Goal: Navigation & Orientation: Find specific page/section

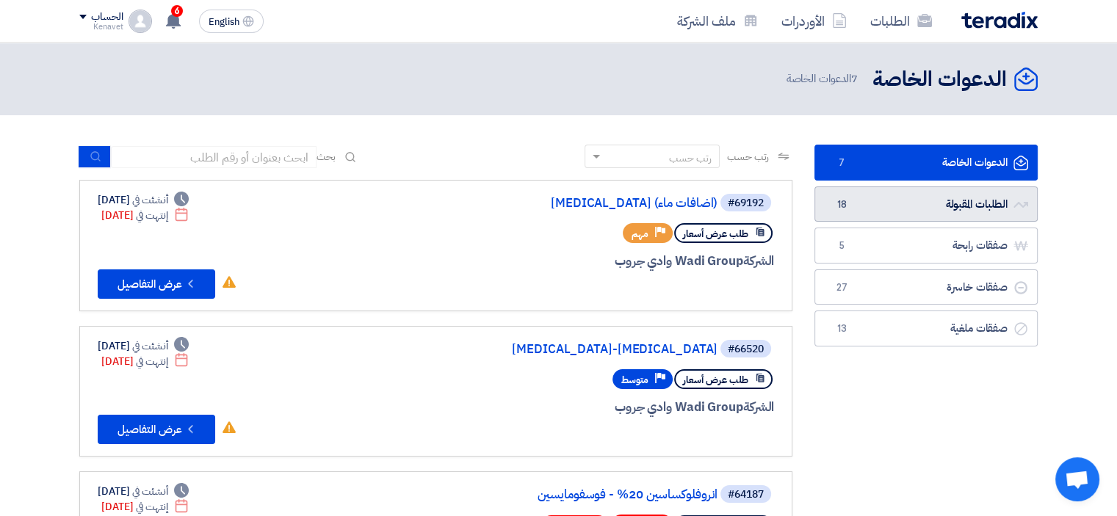
click at [939, 197] on link "الطلبات المقبولة الطلبات المقبولة 18" at bounding box center [925, 205] width 223 height 36
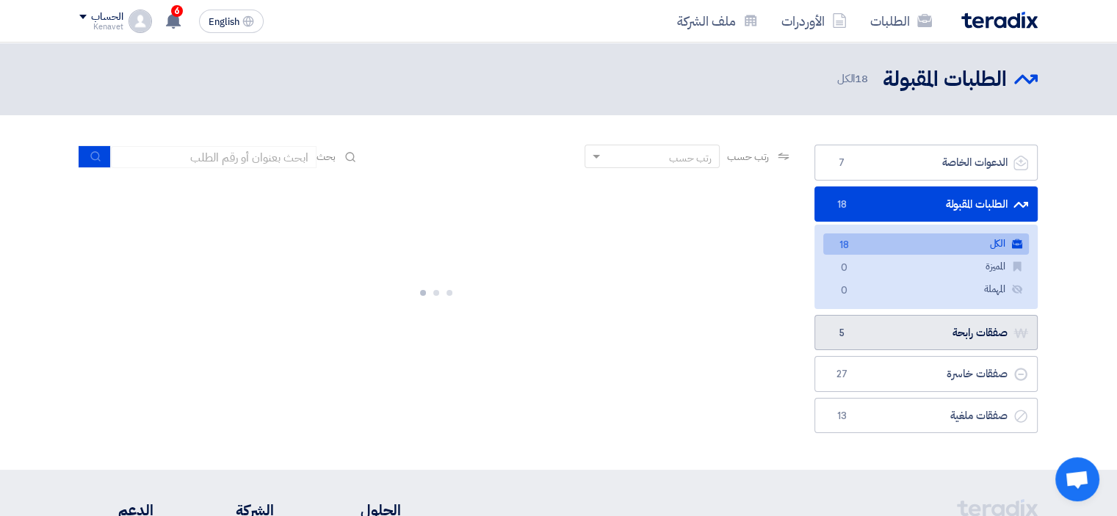
click at [907, 335] on link "صفقات رابحة صفقات رابحة 5" at bounding box center [925, 333] width 223 height 36
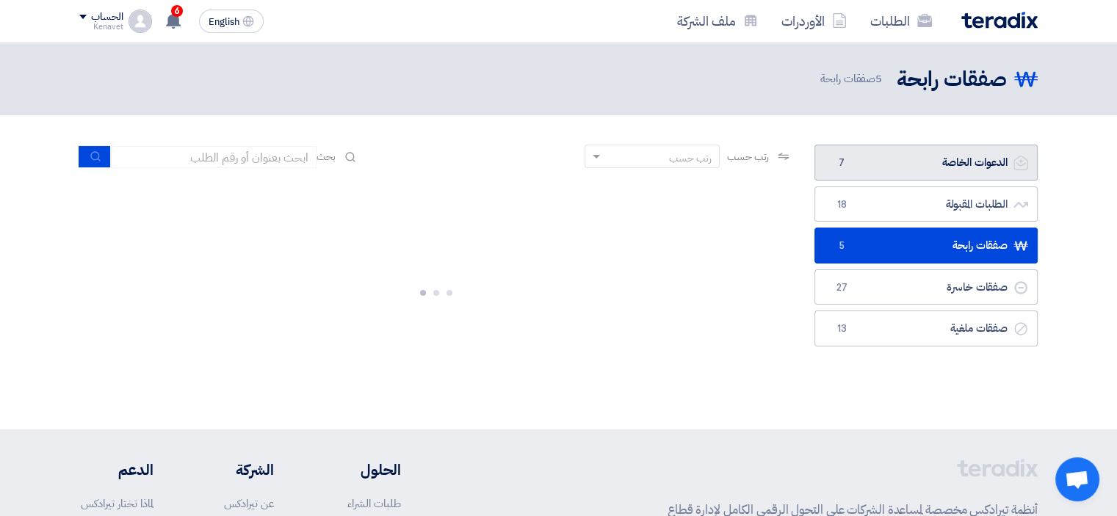
click at [875, 174] on link "الدعوات الخاصة الدعوات الخاصة 7" at bounding box center [925, 163] width 223 height 36
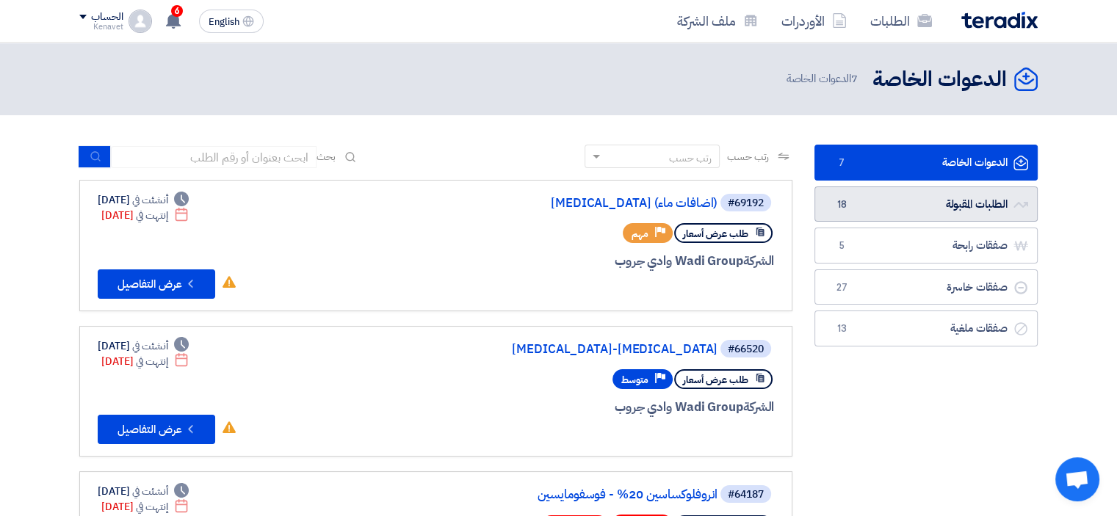
click at [1002, 194] on link "الطلبات المقبولة الطلبات المقبولة 18" at bounding box center [925, 205] width 223 height 36
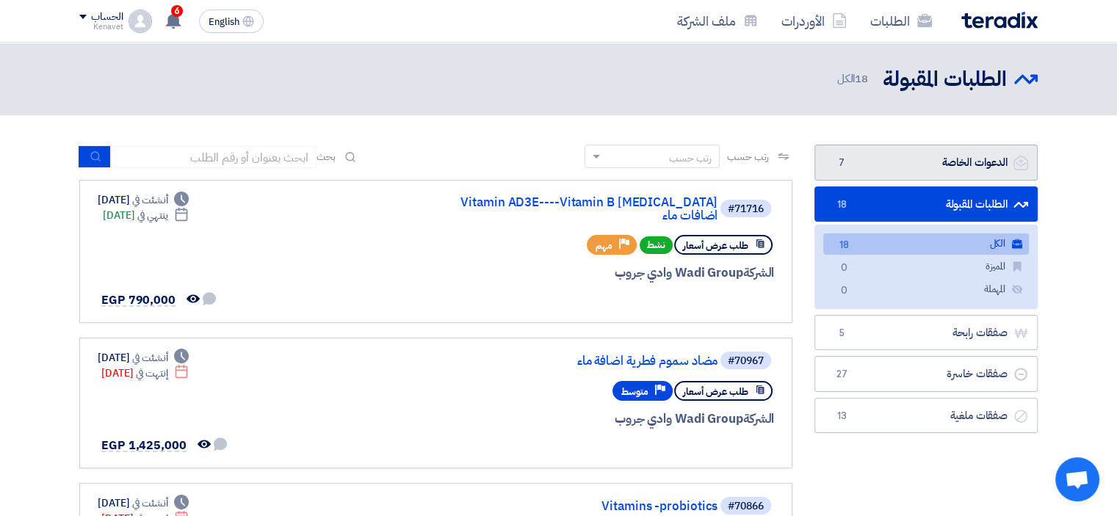
click at [879, 170] on link "الدعوات الخاصة الدعوات الخاصة 7" at bounding box center [925, 163] width 223 height 36
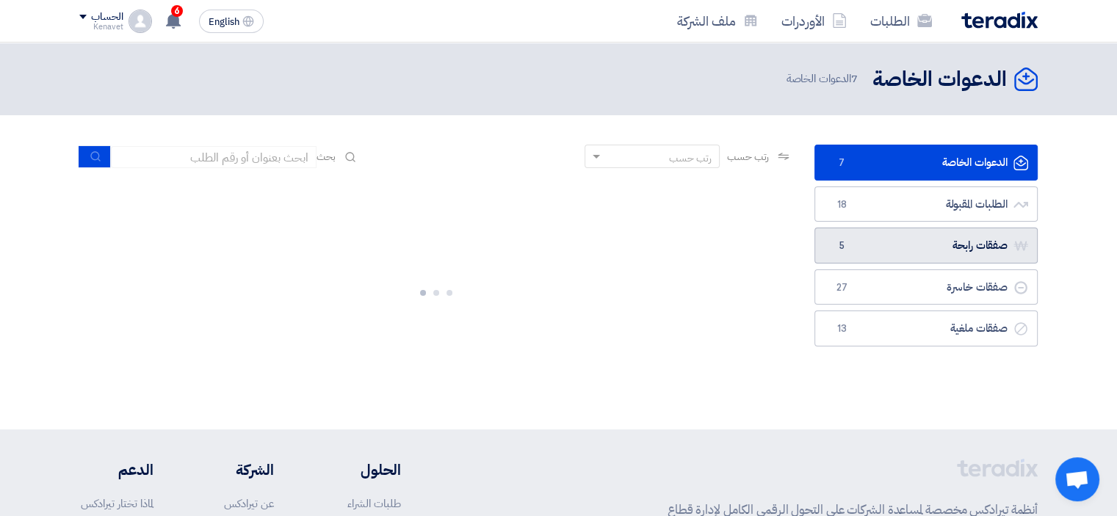
click at [908, 247] on link "صفقات رابحة صفقات رابحة 5" at bounding box center [925, 246] width 223 height 36
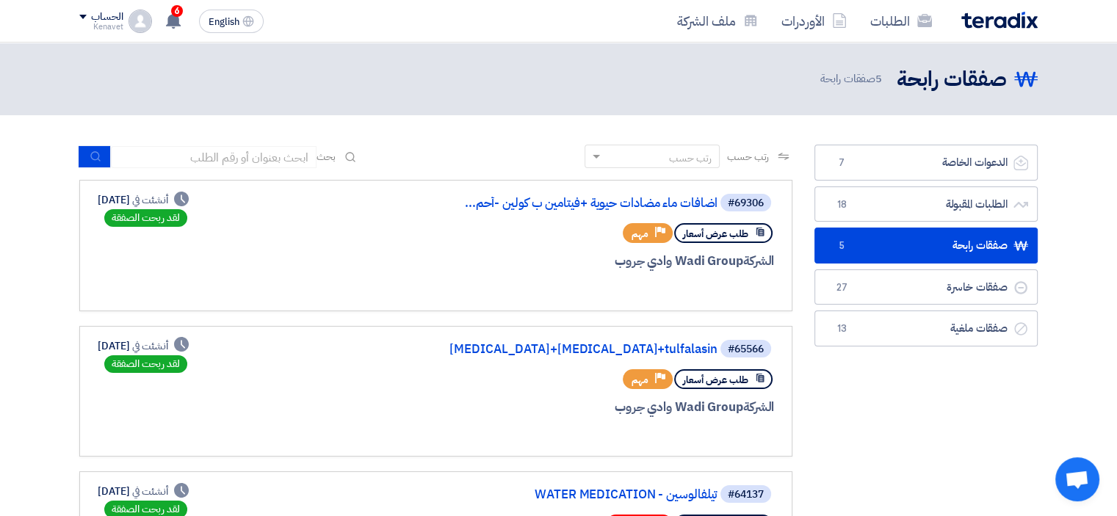
drag, startPoint x: 123, startPoint y: 196, endPoint x: 82, endPoint y: 204, distance: 41.9
click at [82, 204] on link "#69306 اضافات ماء مضادات حيوية +فيتامين ب كولين -أحم... طلب عرض أسعار Priority …" at bounding box center [435, 245] width 713 height 131
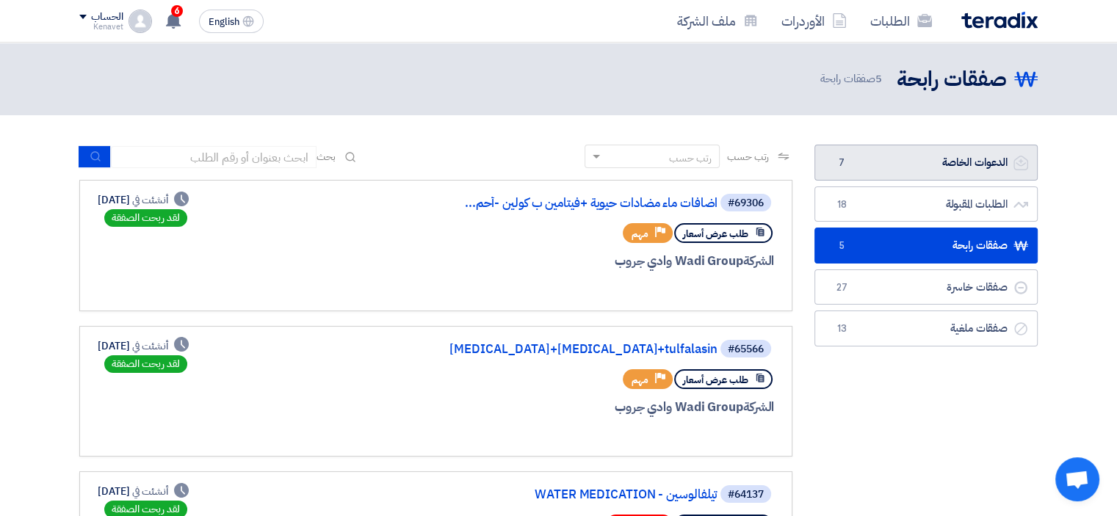
click at [916, 167] on link "الدعوات الخاصة الدعوات الخاصة 7" at bounding box center [925, 163] width 223 height 36
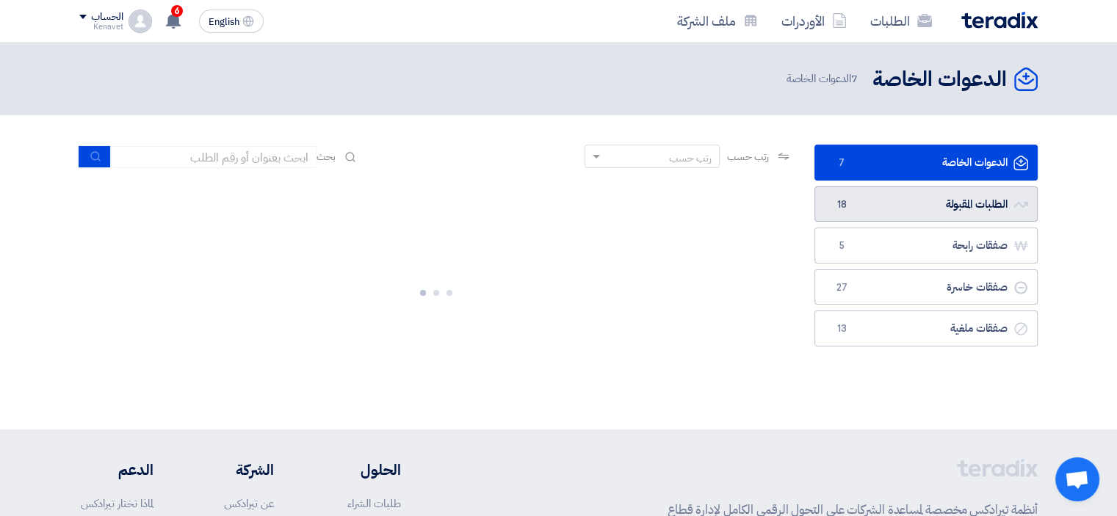
click at [928, 195] on link "الطلبات المقبولة الطلبات المقبولة 18" at bounding box center [925, 205] width 223 height 36
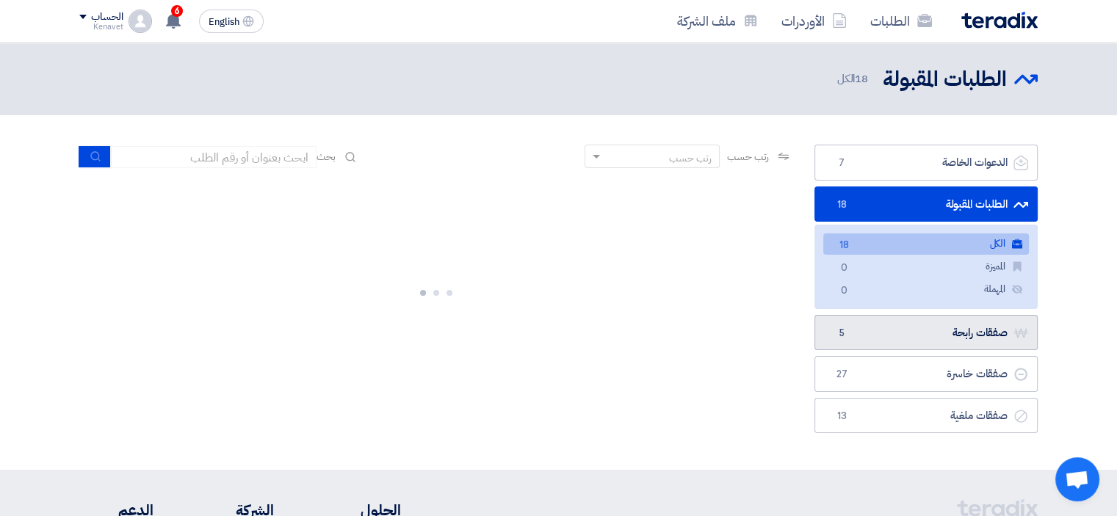
click at [943, 333] on link "صفقات رابحة صفقات رابحة 5" at bounding box center [925, 333] width 223 height 36
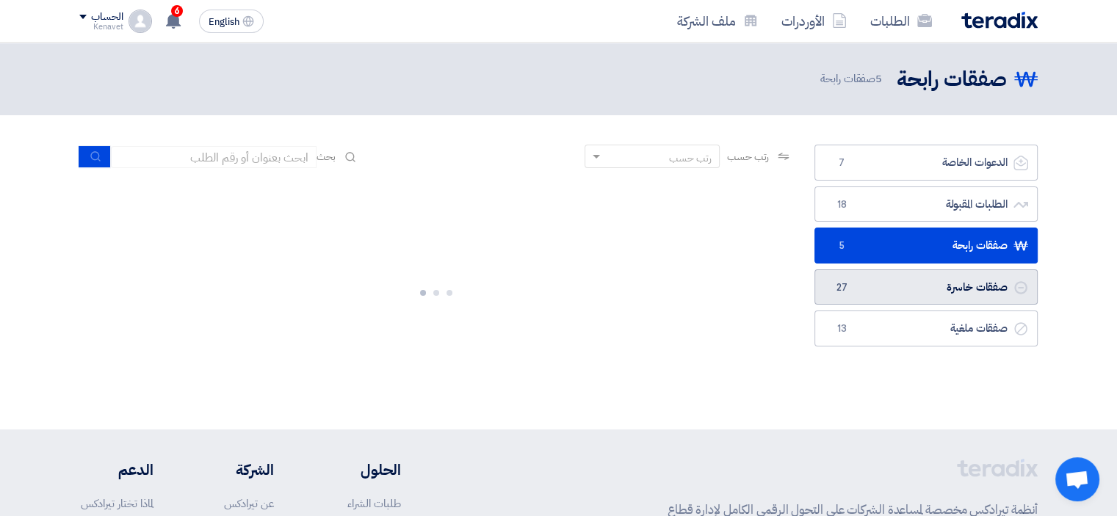
click at [937, 289] on link "صفقات خاسرة صفقات خاسرة 27" at bounding box center [925, 288] width 223 height 36
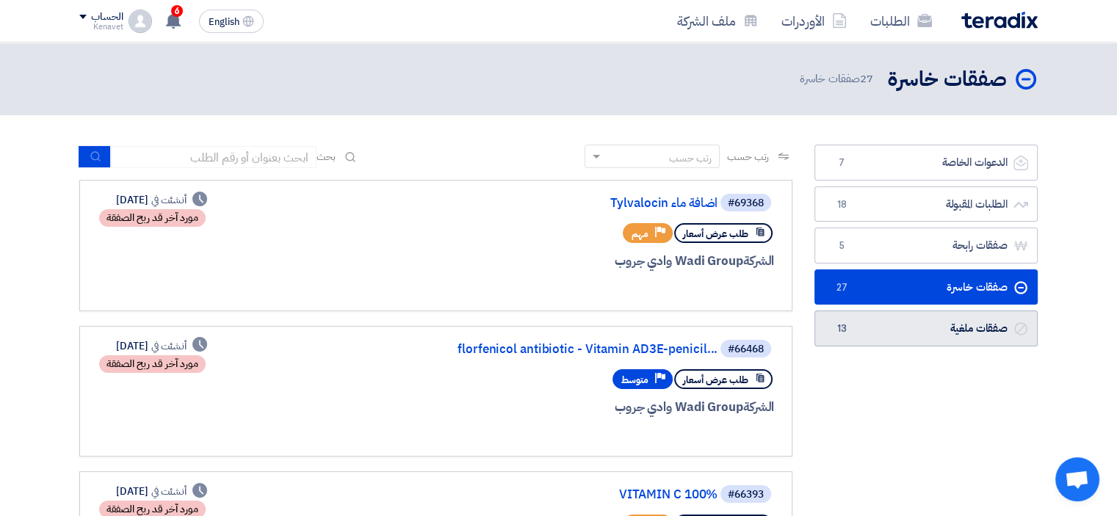
click at [911, 322] on link "صفقات ملغية صفقات ملغية 13" at bounding box center [925, 329] width 223 height 36
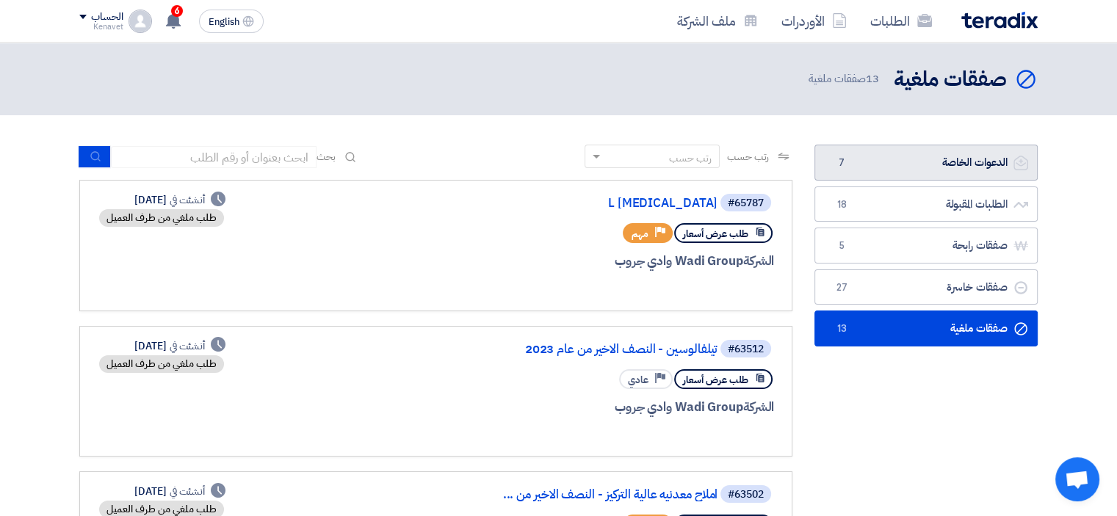
click at [981, 158] on link "الدعوات الخاصة الدعوات الخاصة 7" at bounding box center [925, 163] width 223 height 36
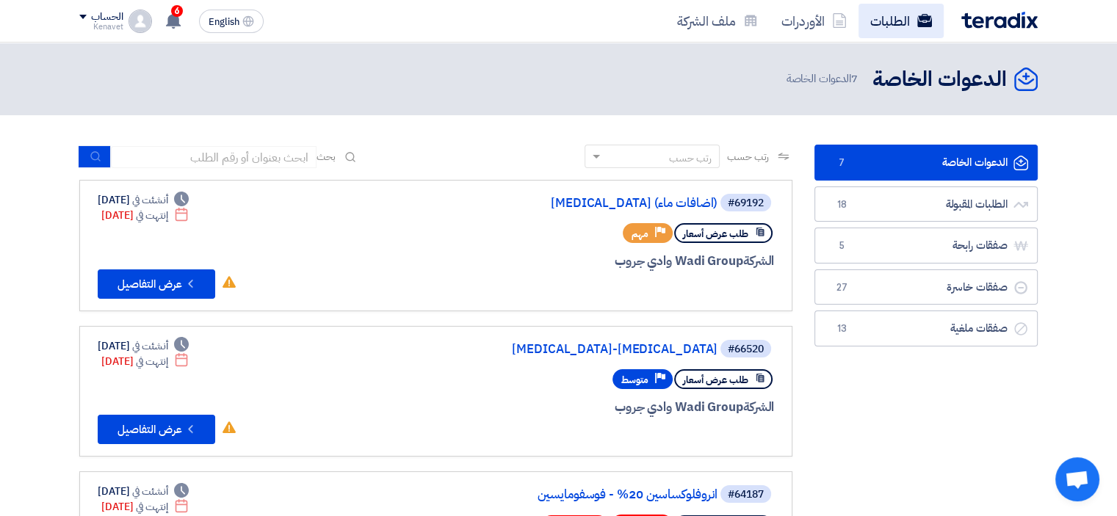
click at [902, 20] on link "الطلبات" at bounding box center [900, 21] width 85 height 35
click at [791, 26] on link "الأوردرات" at bounding box center [814, 21] width 89 height 35
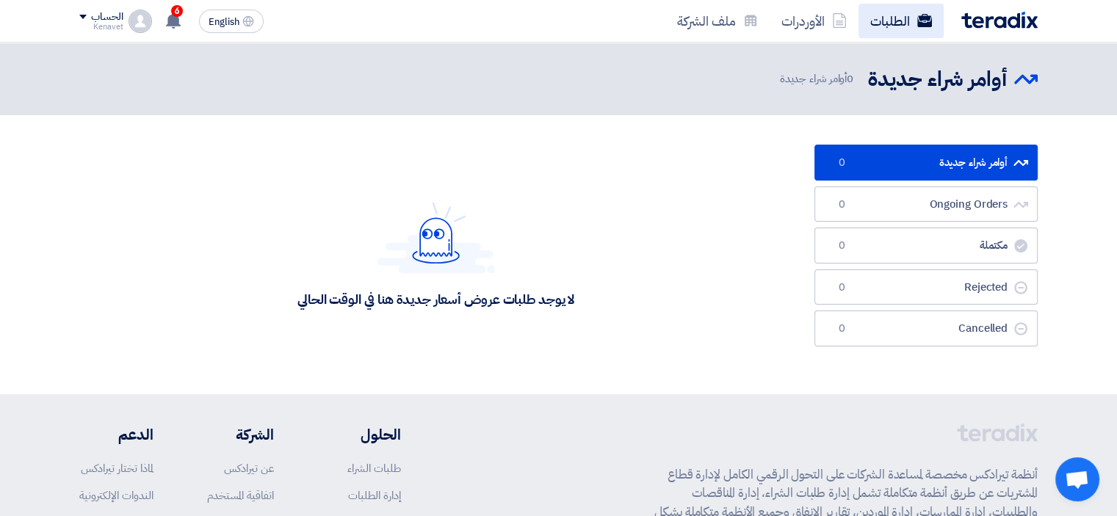
click at [922, 23] on use at bounding box center [924, 20] width 15 height 13
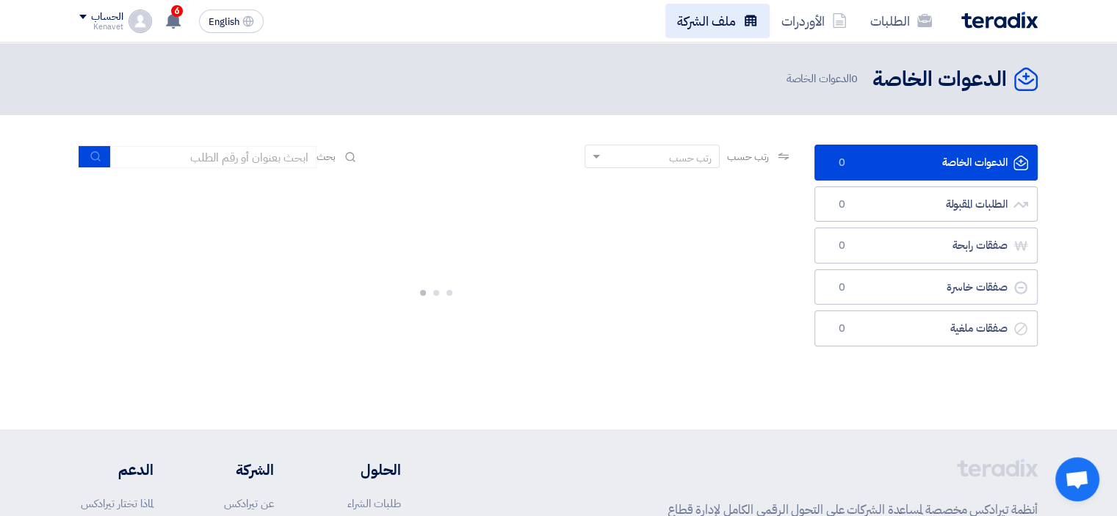
click at [720, 12] on link "ملف الشركة" at bounding box center [717, 21] width 104 height 35
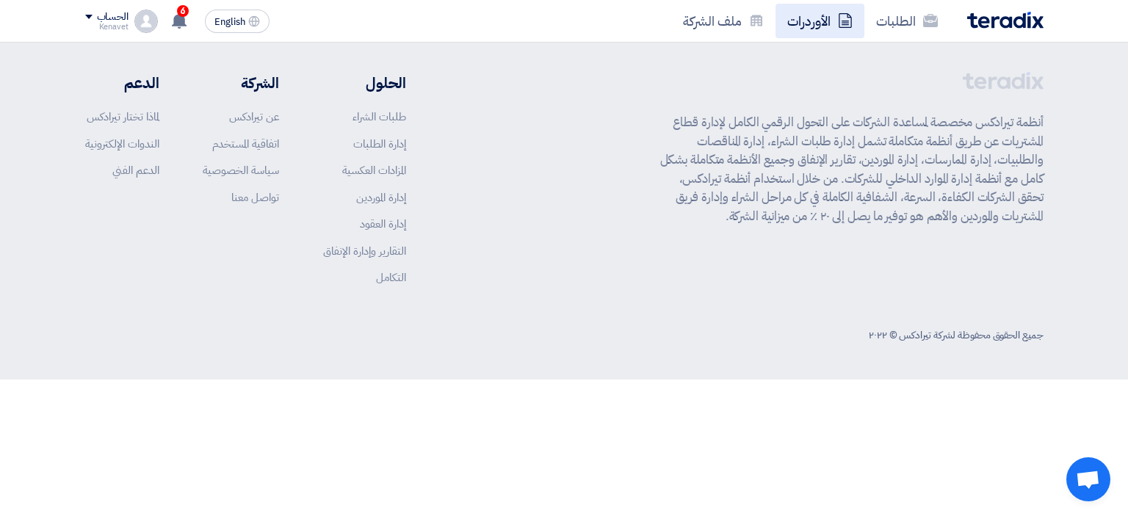
click at [831, 12] on link "الأوردرات" at bounding box center [820, 21] width 89 height 35
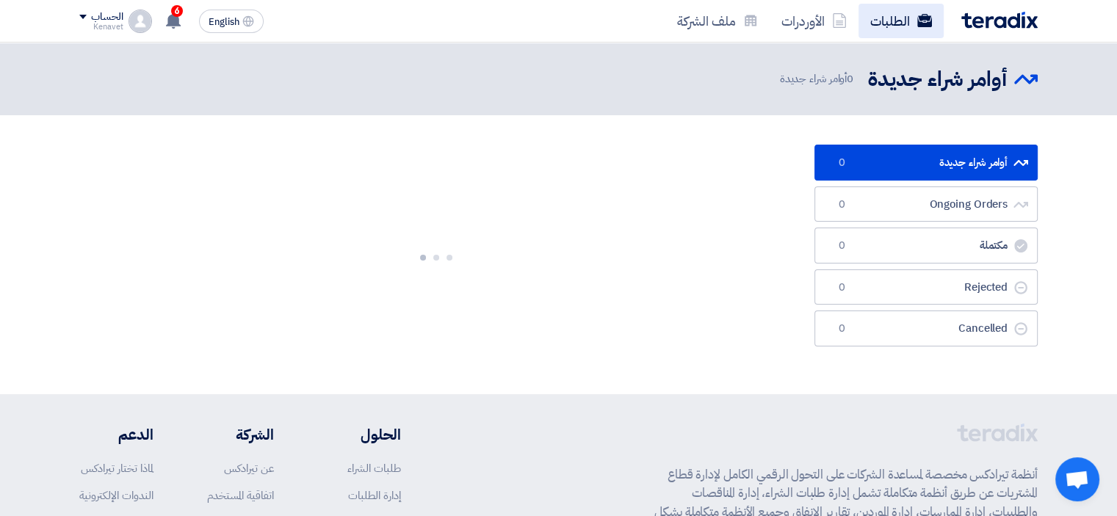
click at [877, 14] on link "الطلبات" at bounding box center [900, 21] width 85 height 35
